Goal: Contribute content: Add original content to the website for others to see

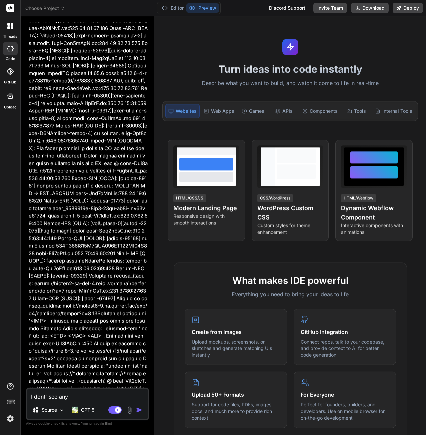
type textarea "x"
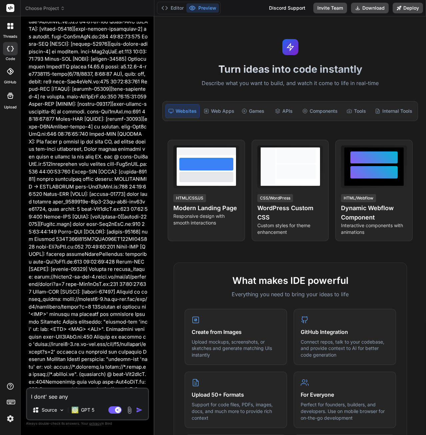
scroll to position [4023, 0]
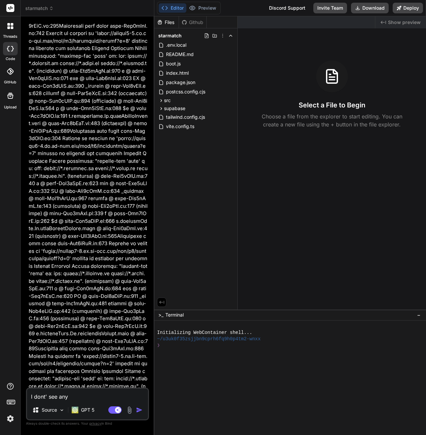
drag, startPoint x: 95, startPoint y: 286, endPoint x: 96, endPoint y: 292, distance: 5.7
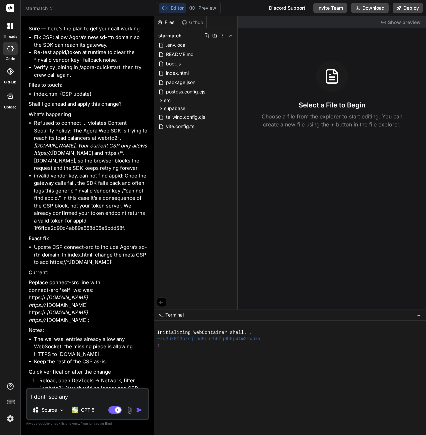
scroll to position [7239, 0]
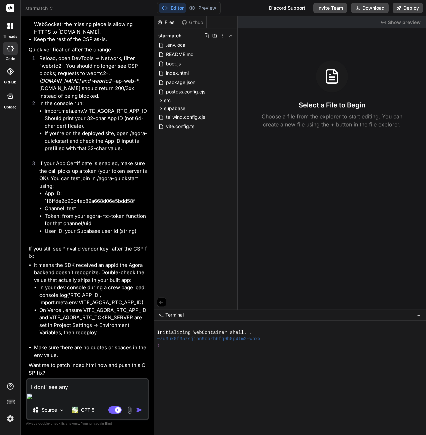
drag, startPoint x: 80, startPoint y: 395, endPoint x: -17, endPoint y: 394, distance: 96.7
type textarea "y"
type textarea "x"
type textarea "ye"
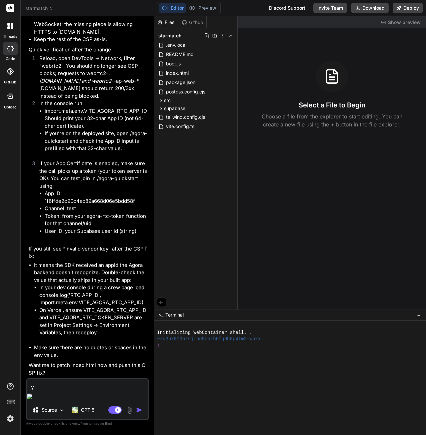
type textarea "x"
type textarea "yes"
type textarea "x"
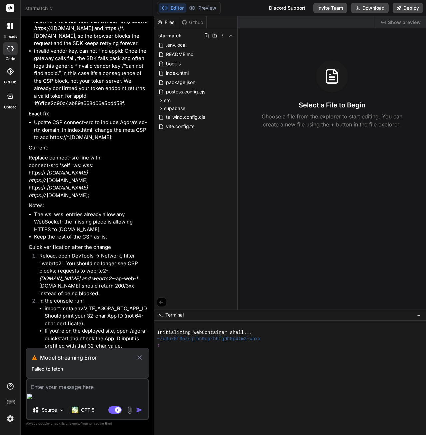
scroll to position [6928, 0]
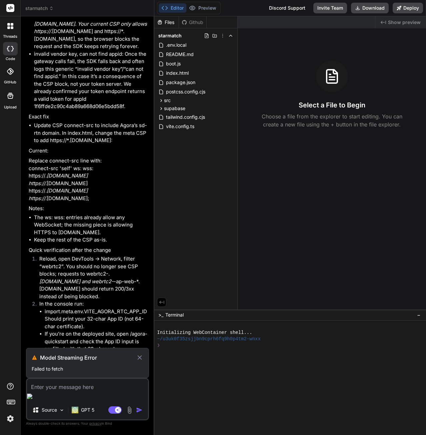
click at [38, 10] on span "starmatch" at bounding box center [39, 8] width 28 height 7
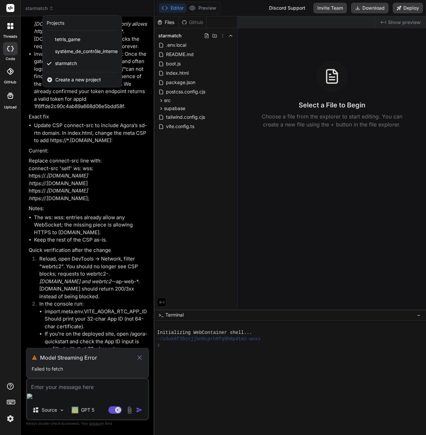
click at [85, 79] on span "Create a new project" at bounding box center [78, 79] width 46 height 7
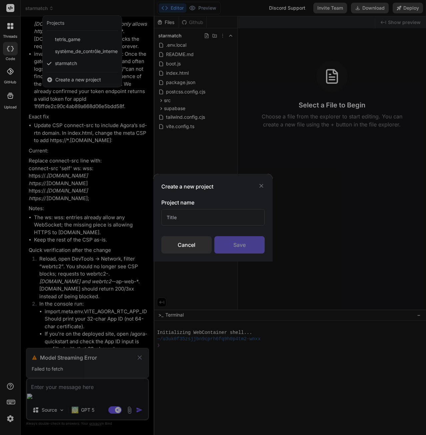
click at [190, 225] on input "text" at bounding box center [212, 217] width 103 height 16
type input "fdg"
click at [235, 247] on div "Save" at bounding box center [239, 244] width 50 height 17
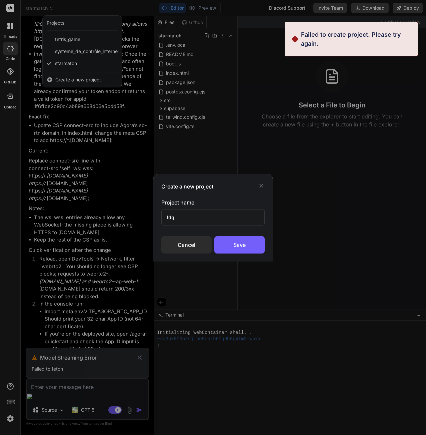
click at [198, 245] on div "Cancel" at bounding box center [186, 244] width 50 height 17
